Goal: Transaction & Acquisition: Purchase product/service

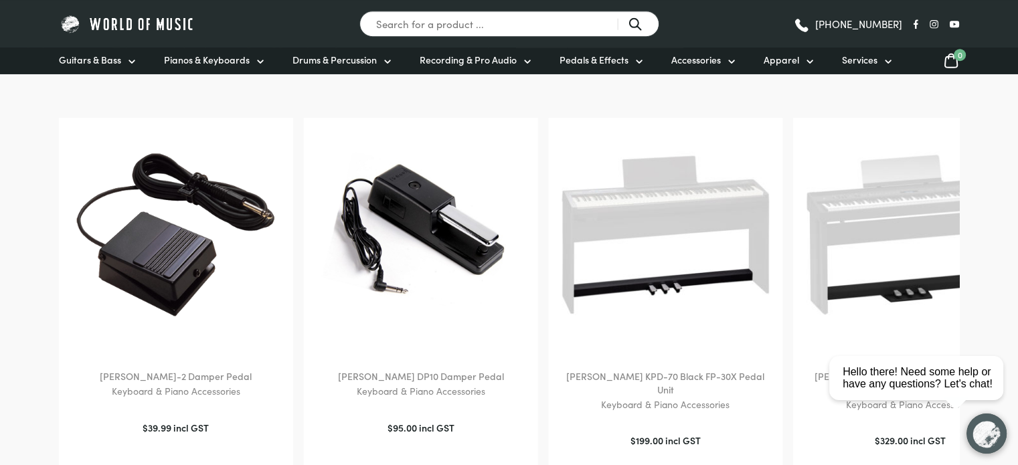
scroll to position [1024, 0]
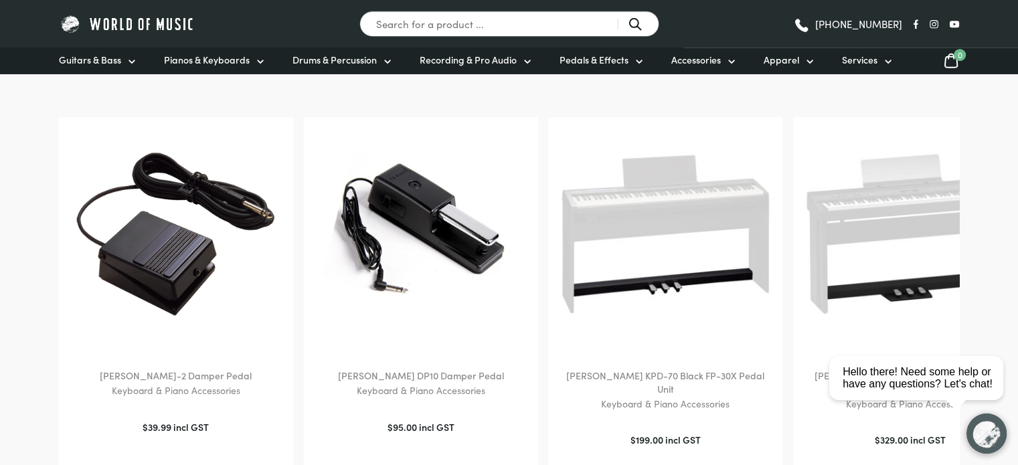
click at [421, 248] on img at bounding box center [420, 233] width 207 height 207
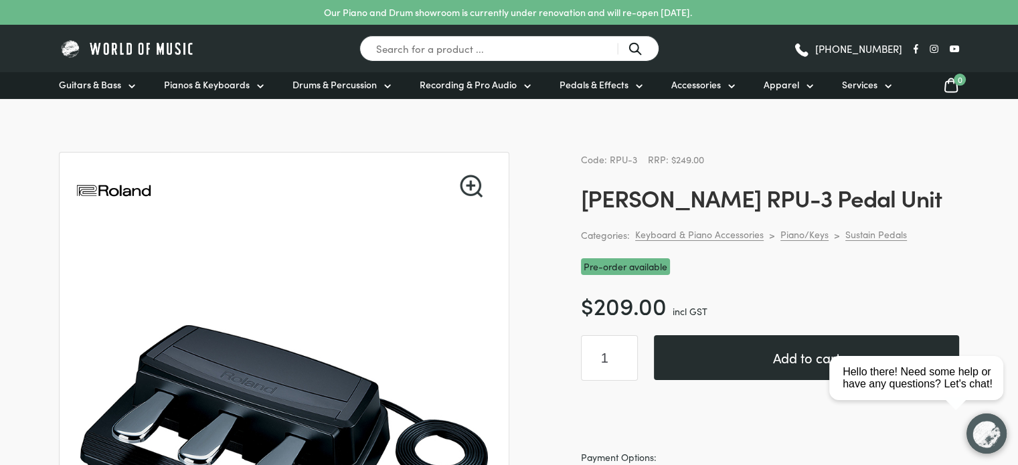
click at [747, 358] on button "Add to cart" at bounding box center [806, 357] width 305 height 45
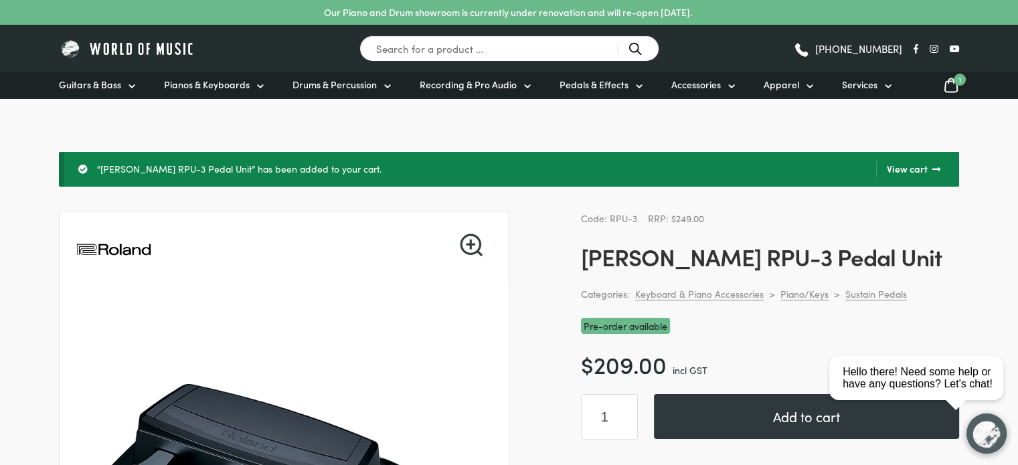
click at [914, 168] on link "View cart" at bounding box center [908, 169] width 64 height 16
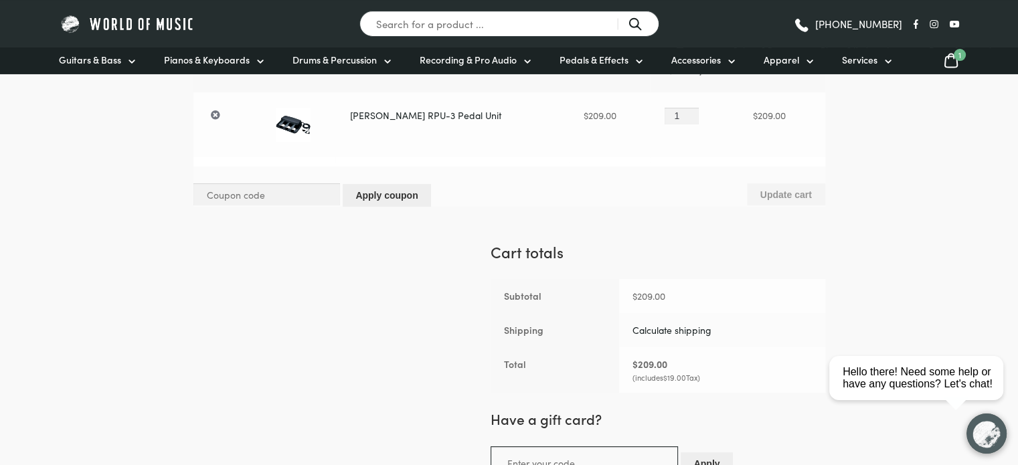
scroll to position [187, 0]
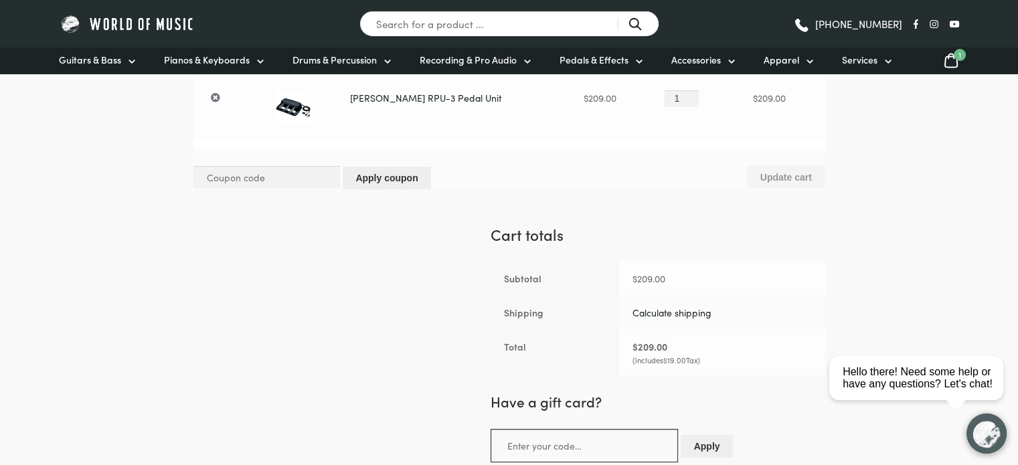
click at [685, 309] on link "Calculate shipping" at bounding box center [671, 312] width 79 height 13
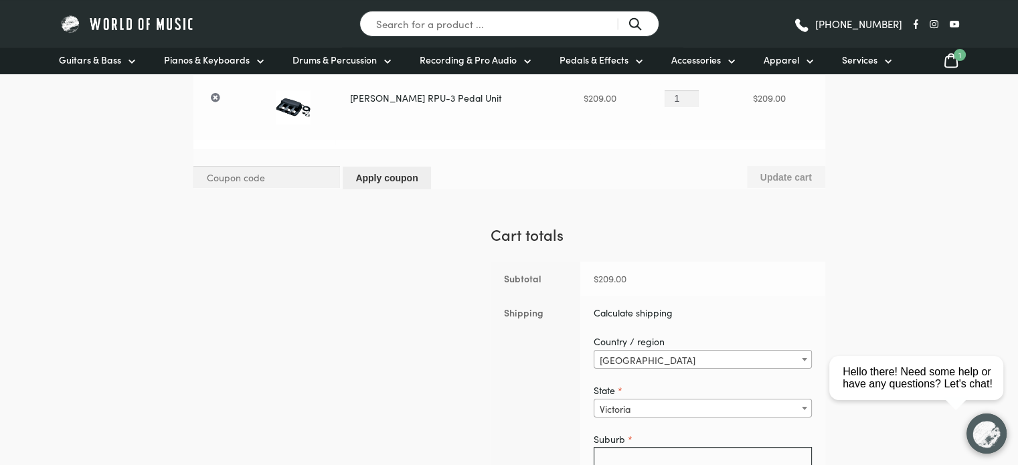
click at [640, 409] on span "Victoria" at bounding box center [702, 408] width 217 height 19
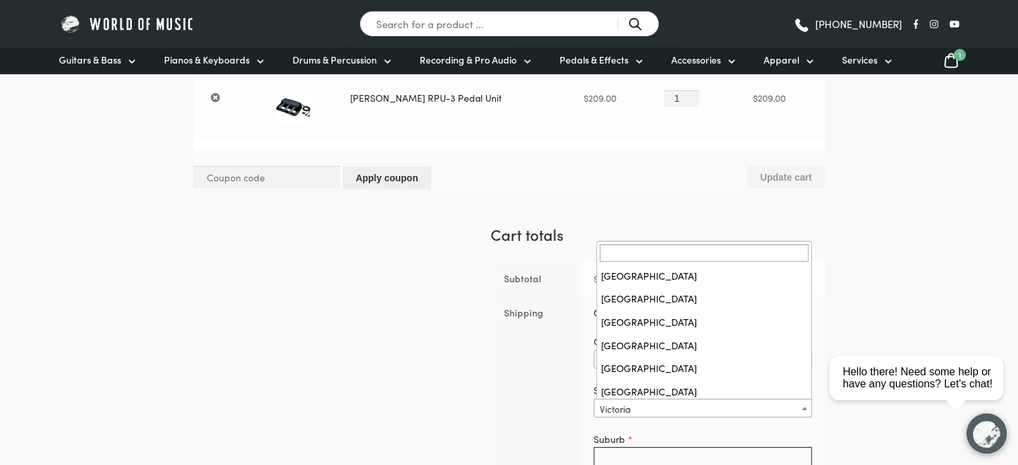
scroll to position [52, 0]
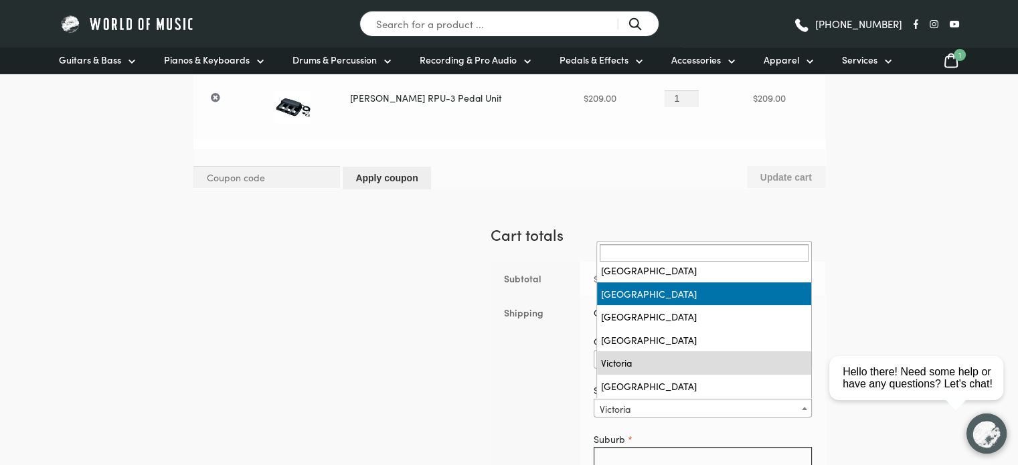
select select "QLD"
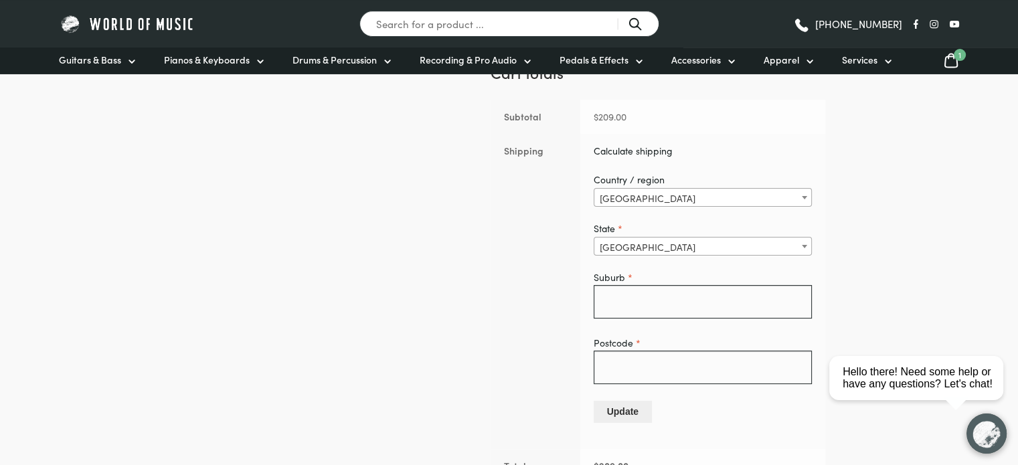
scroll to position [353, 0]
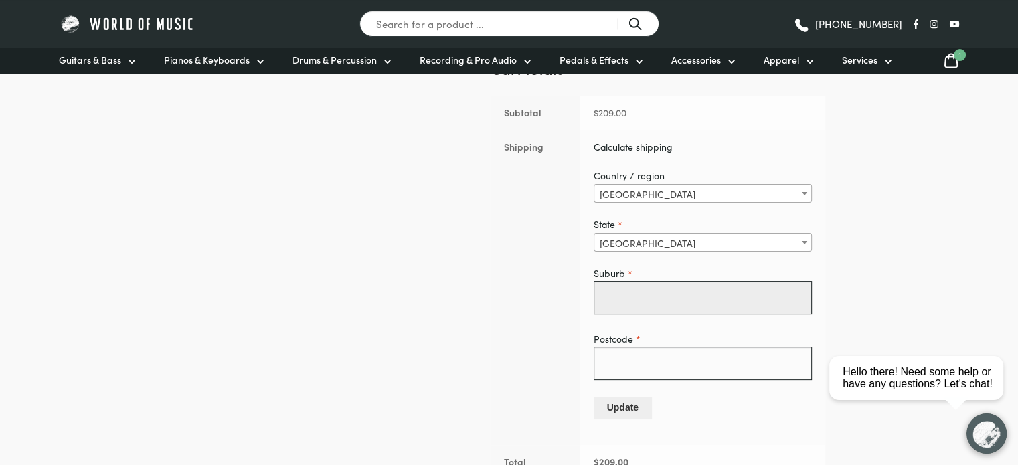
click at [640, 291] on input "Suburb *" at bounding box center [703, 297] width 218 height 33
type input "Goondiwindi"
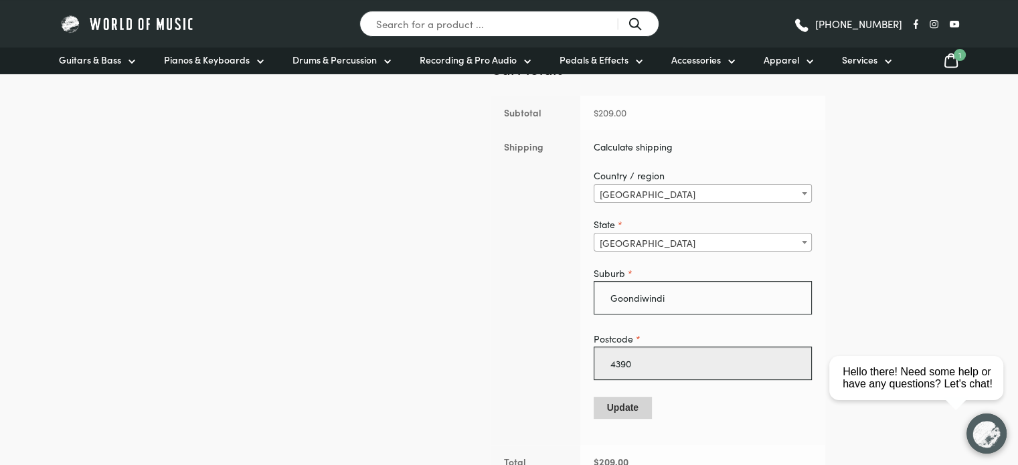
type input "4390"
click at [626, 402] on button "Update" at bounding box center [623, 408] width 58 height 22
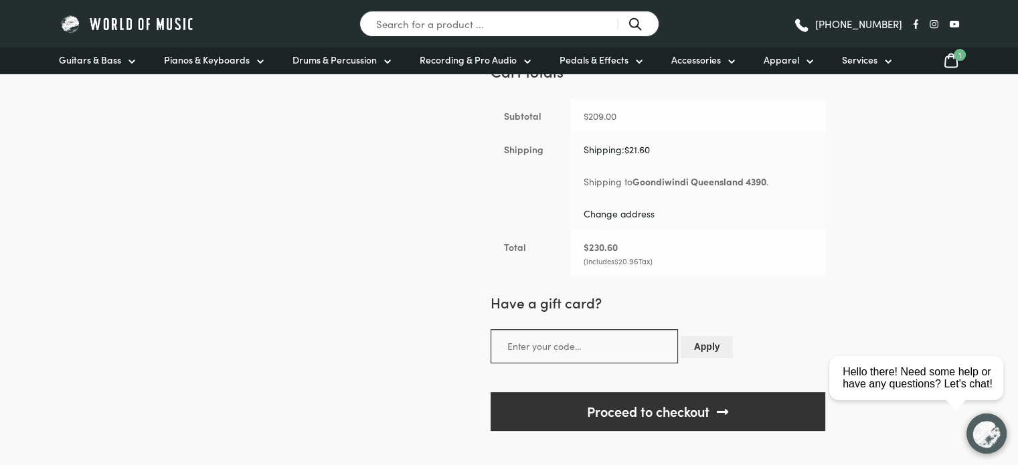
scroll to position [407, 0]
